Goal: Information Seeking & Learning: Learn about a topic

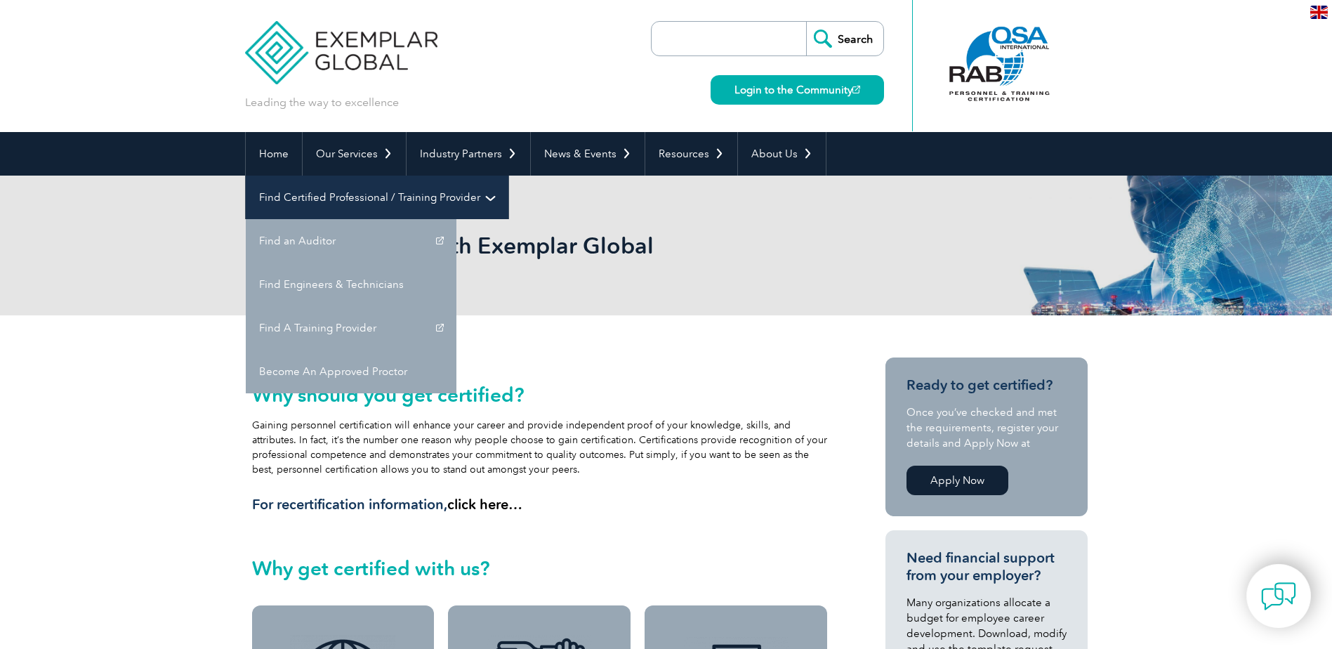
click at [508, 176] on link "Find Certified Professional / Training Provider" at bounding box center [377, 198] width 263 height 44
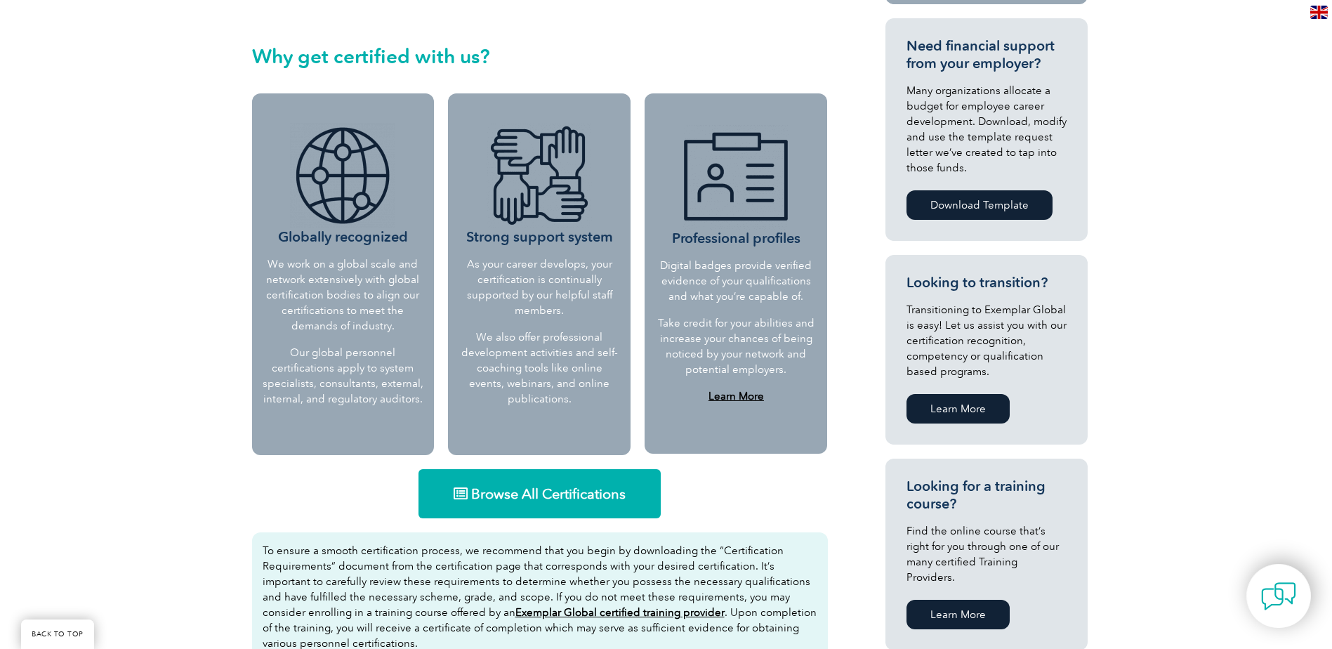
scroll to position [632, 0]
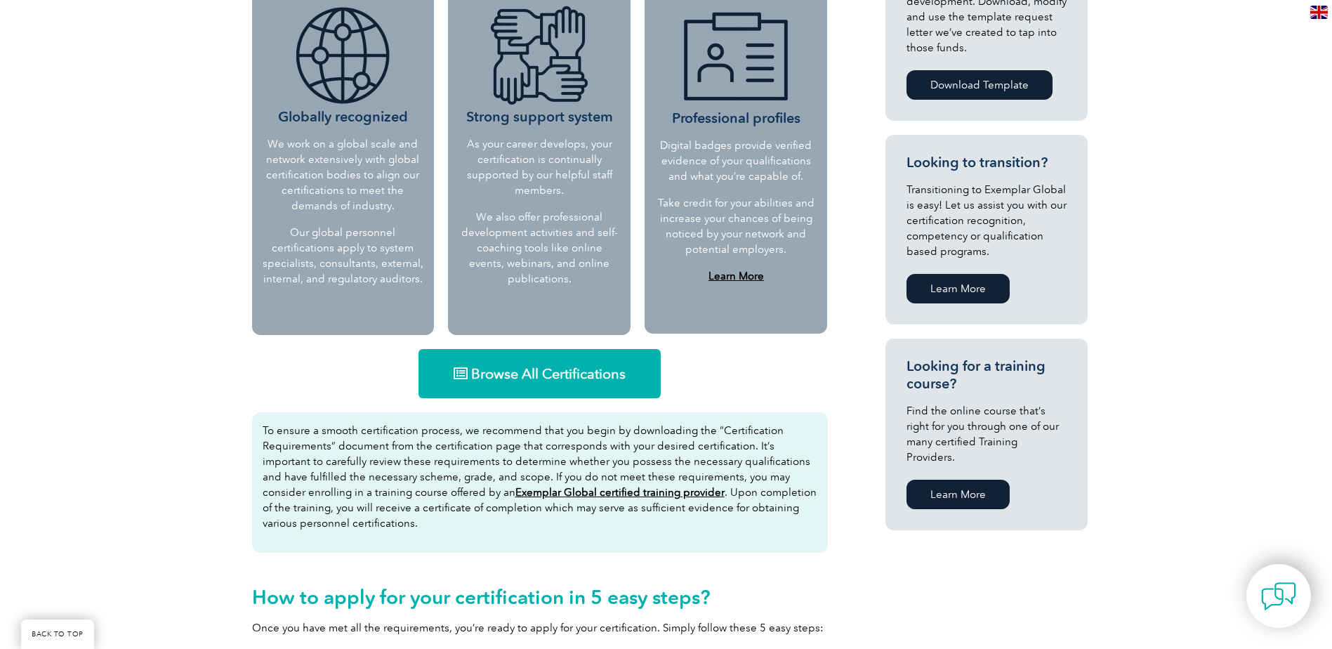
click at [573, 372] on span "Browse All Certifications" at bounding box center [548, 374] width 155 height 14
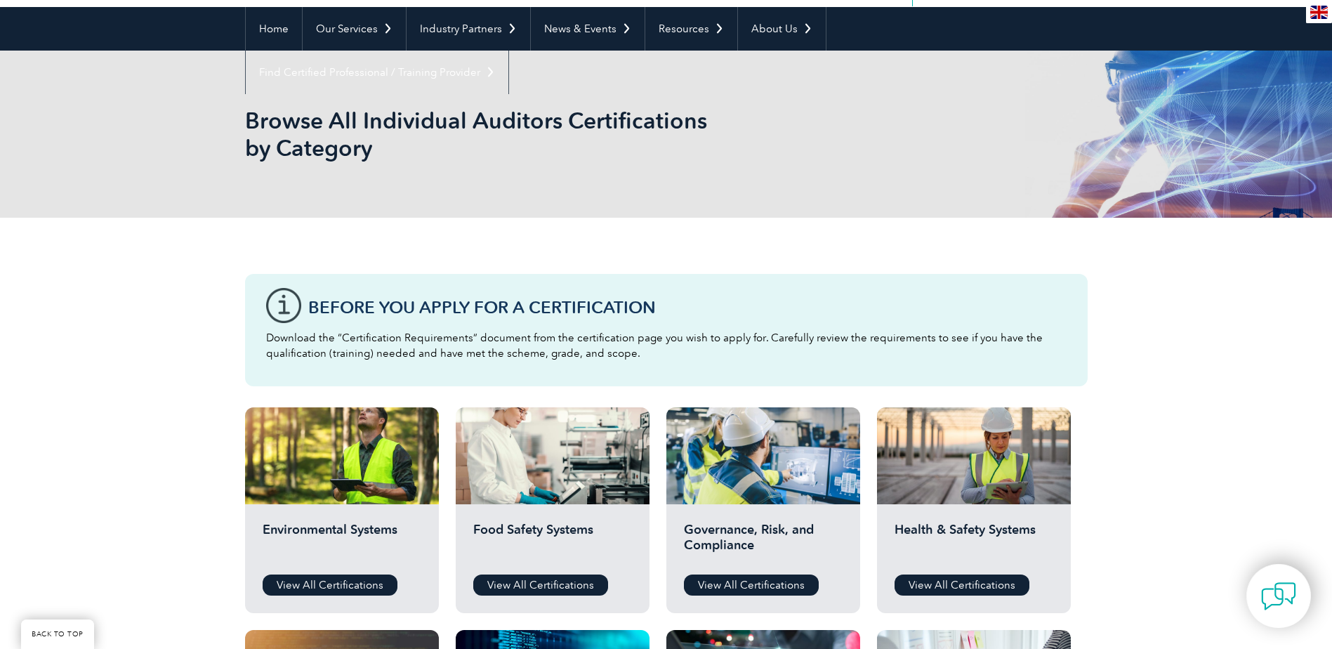
scroll to position [211, 0]
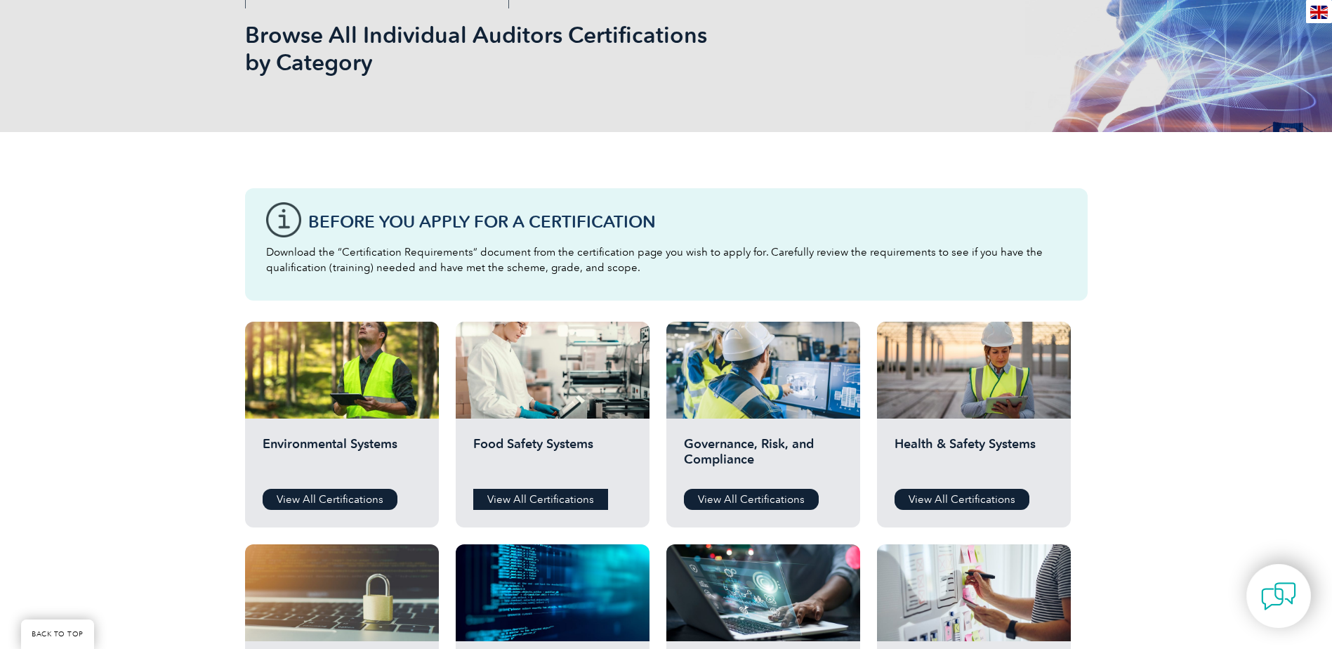
click at [562, 507] on link "View All Certifications" at bounding box center [540, 499] width 135 height 21
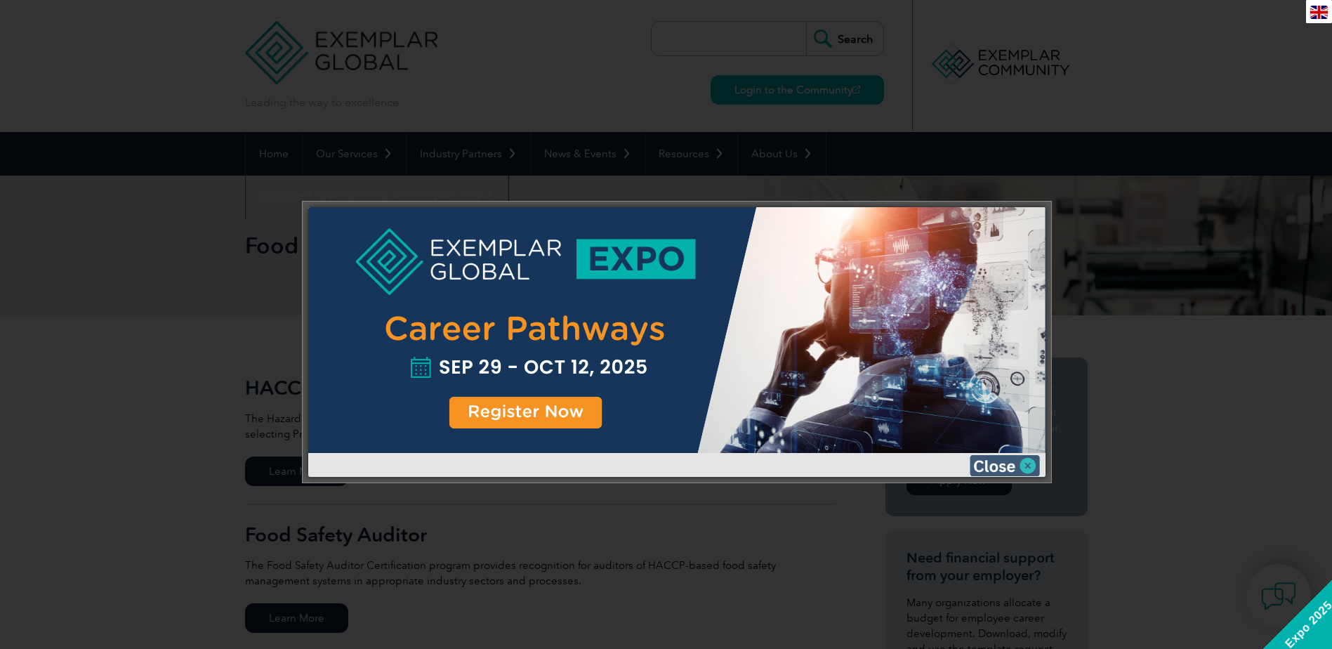
click at [1015, 466] on img at bounding box center [1005, 465] width 70 height 21
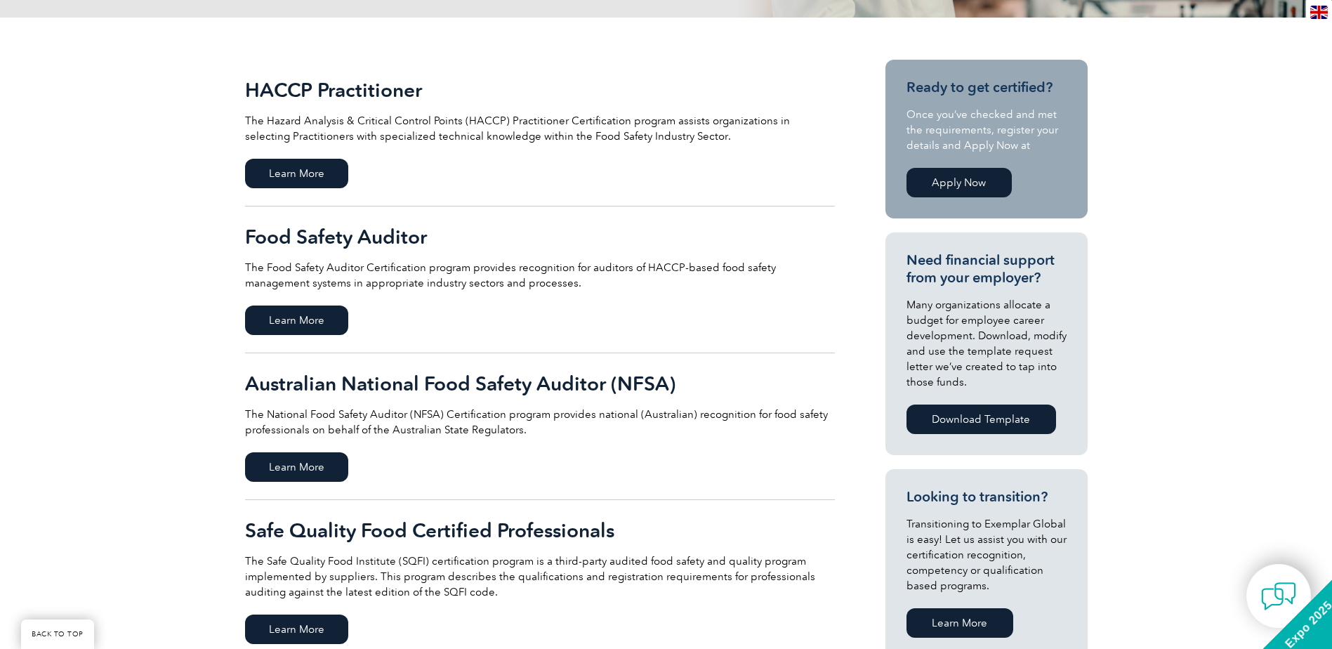
scroll to position [421, 0]
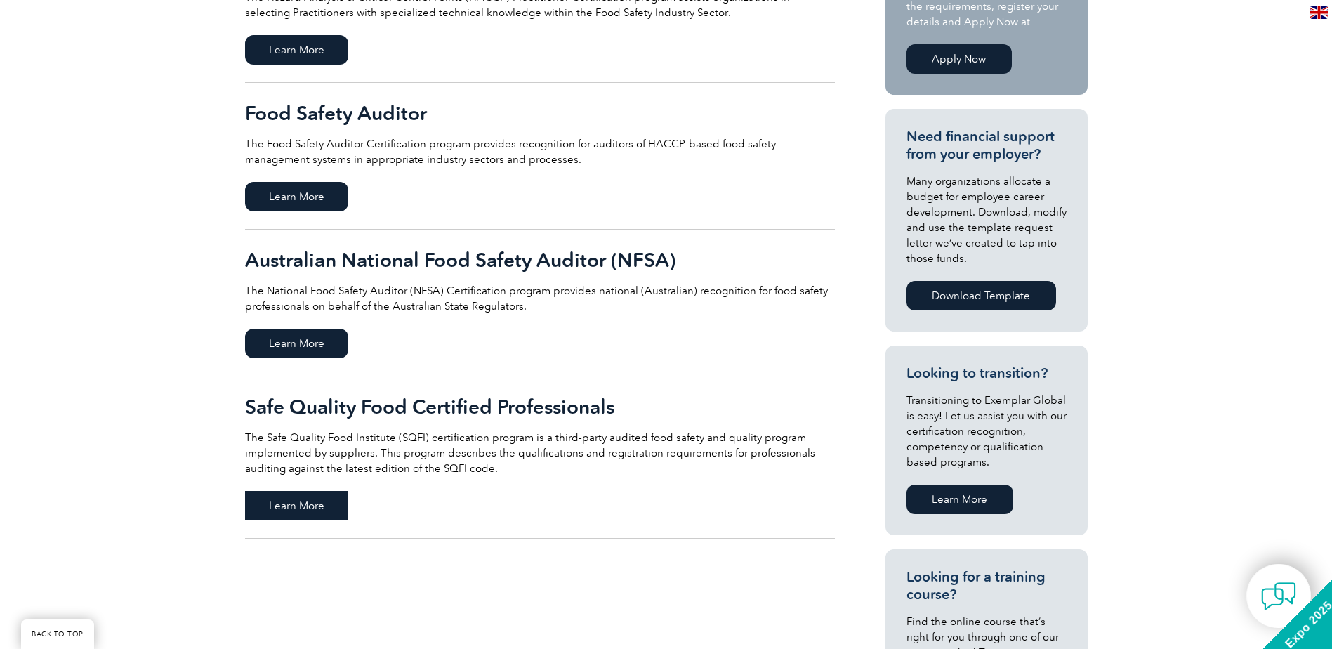
click at [312, 505] on span "Learn More" at bounding box center [296, 505] width 103 height 29
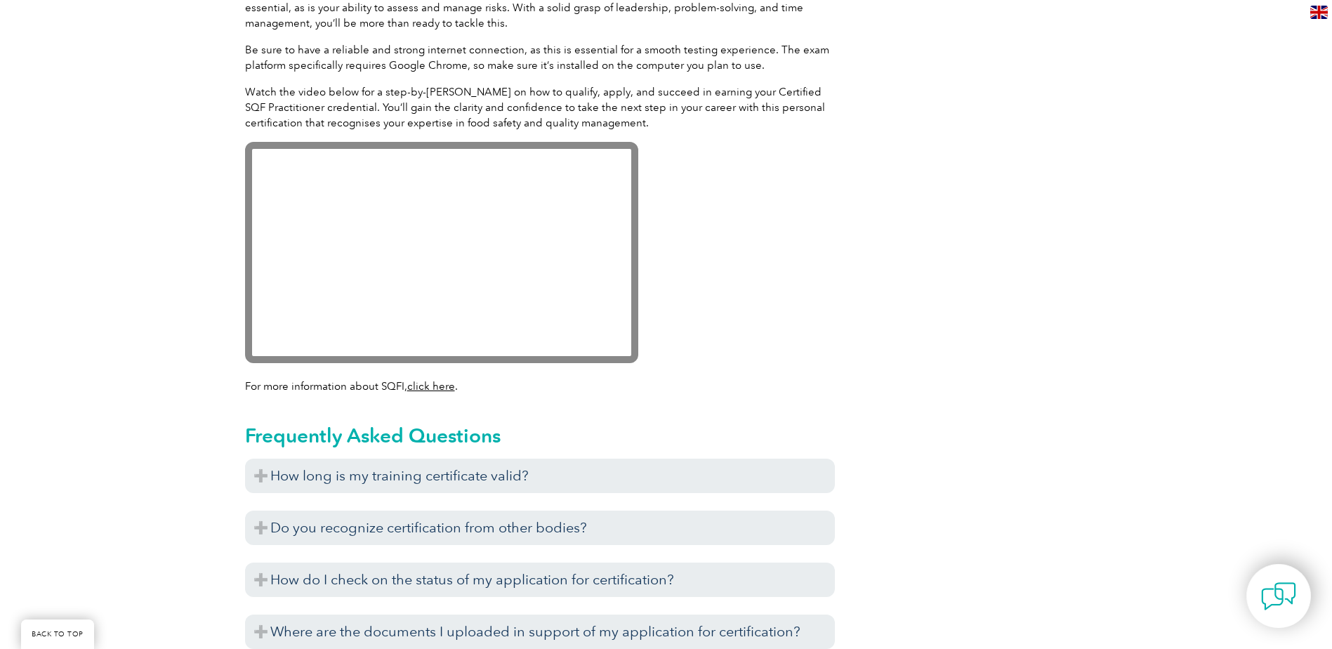
scroll to position [1405, 0]
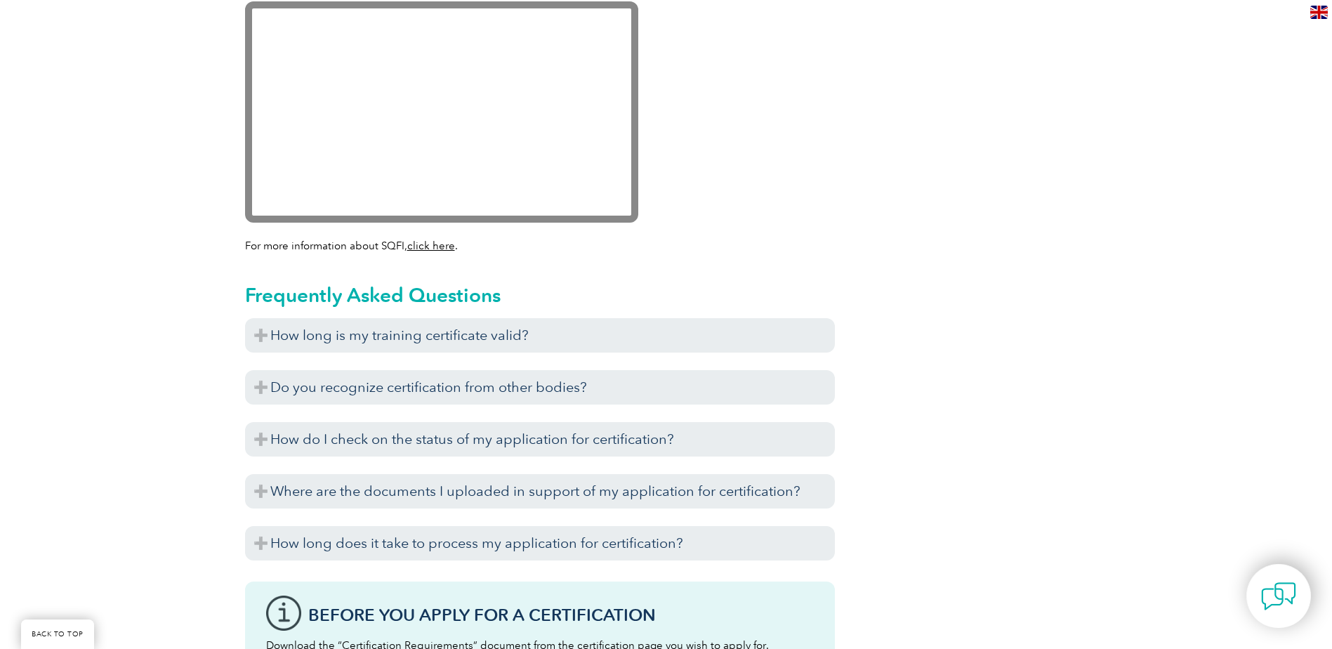
click at [432, 242] on link "click here" at bounding box center [431, 245] width 48 height 13
